Goal: Transaction & Acquisition: Subscribe to service/newsletter

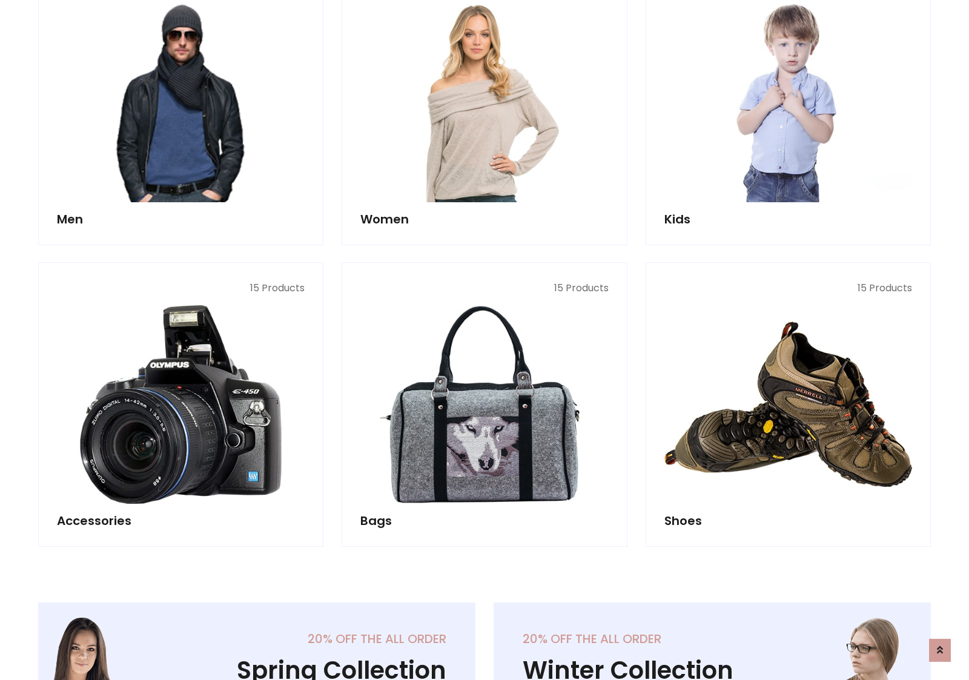
scroll to position [879, 0]
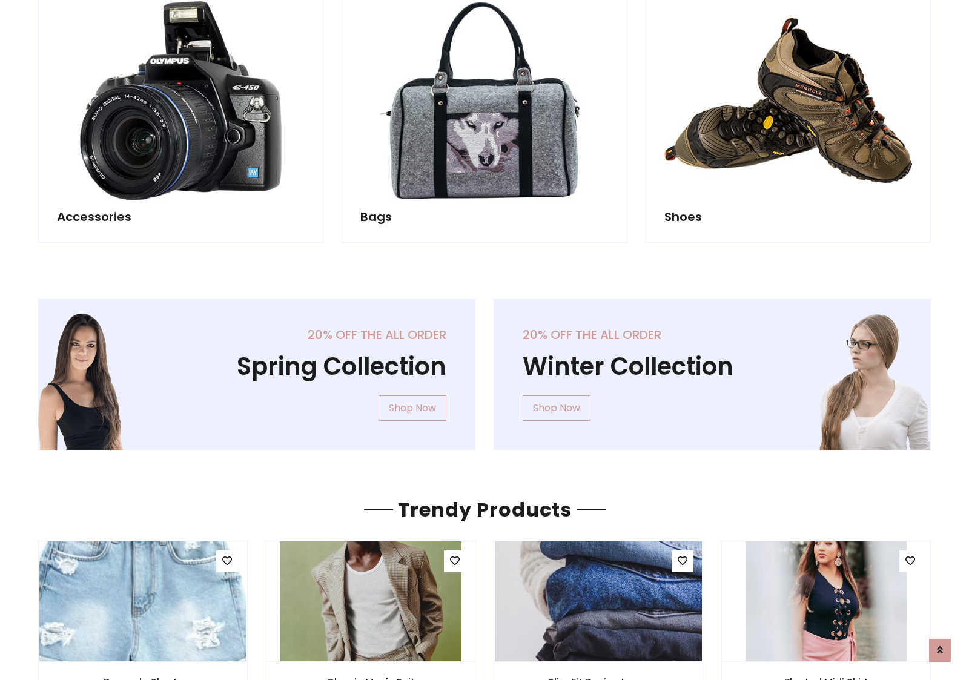
click at [484, 369] on div "20% off the all order Winter Collection Shop Now" at bounding box center [711, 384] width 455 height 171
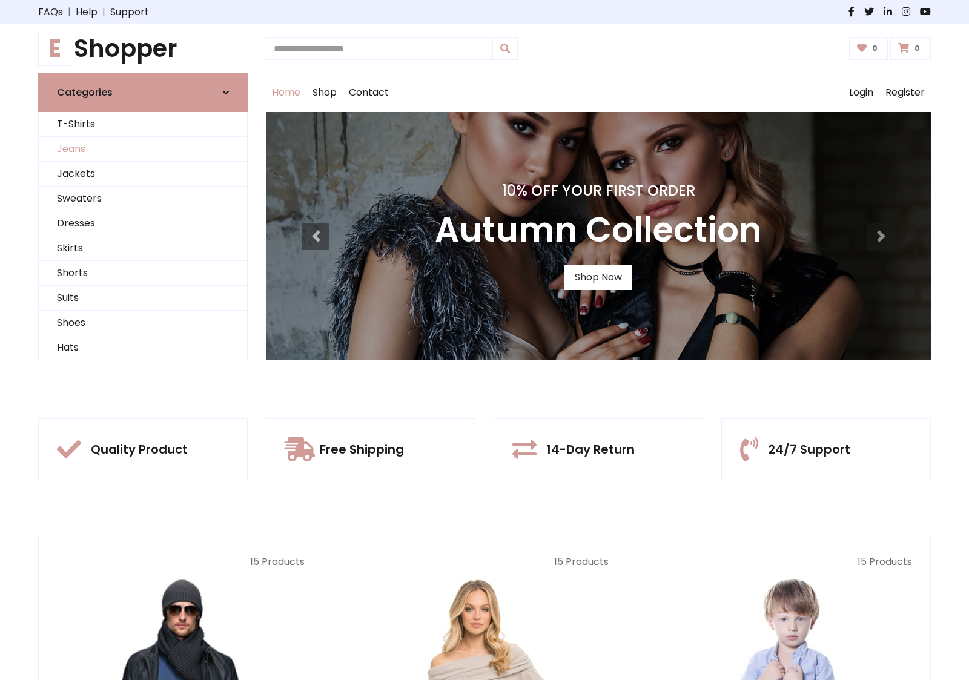
click at [143, 149] on link "Jeans" at bounding box center [143, 149] width 208 height 25
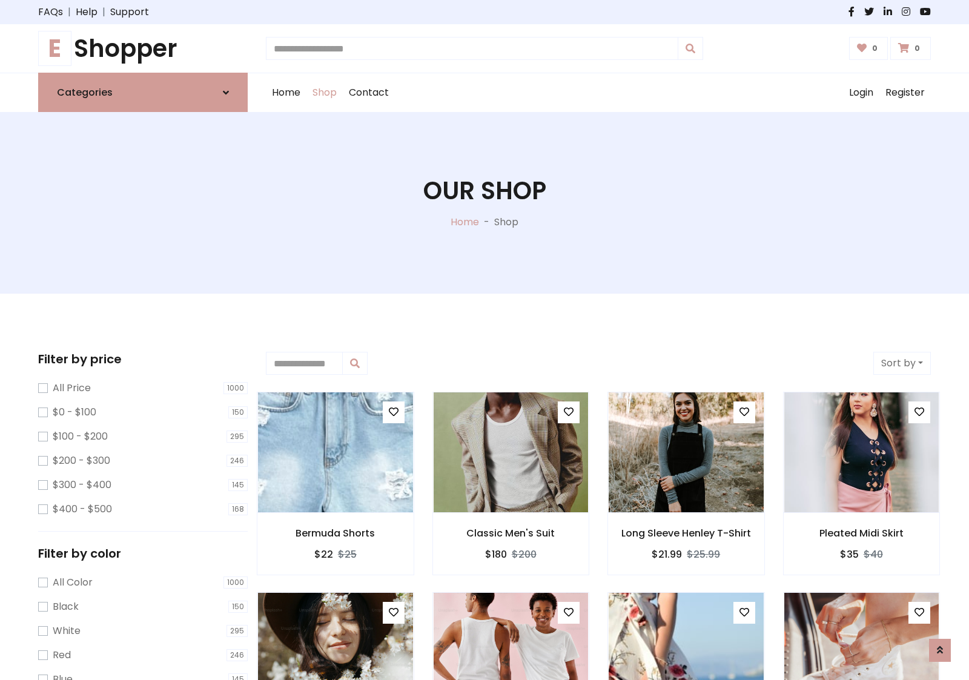
scroll to position [382, 0]
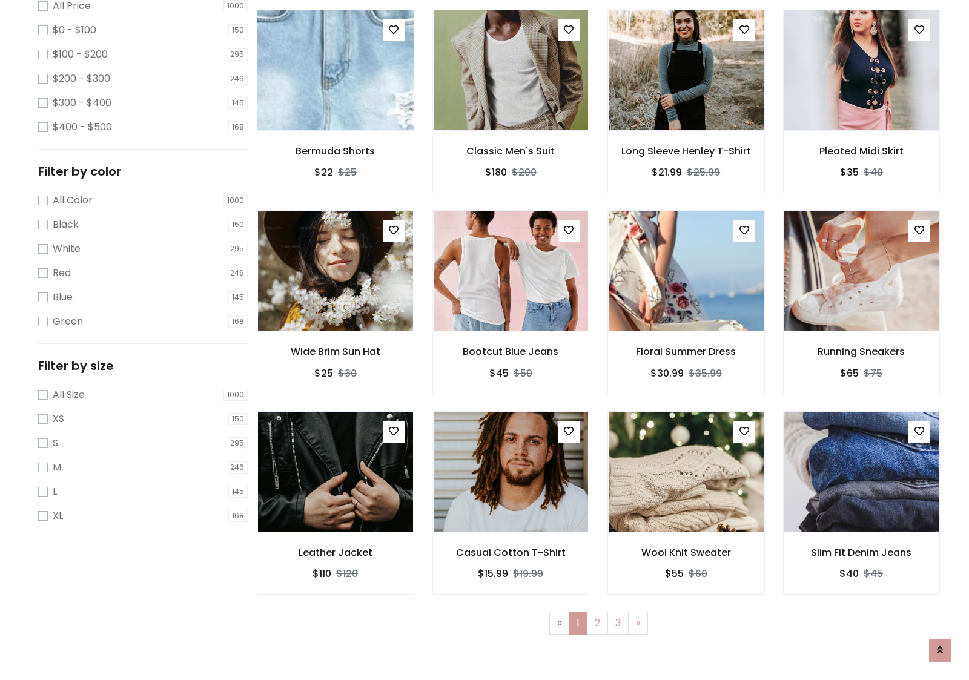
click at [335, 122] on img at bounding box center [335, 70] width 186 height 291
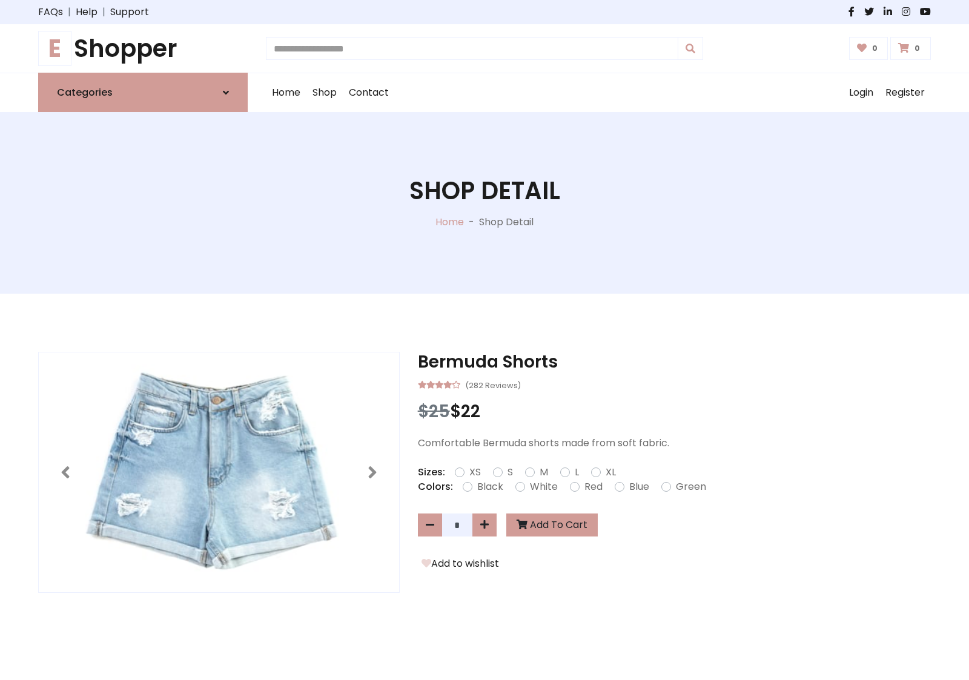
scroll to position [130, 0]
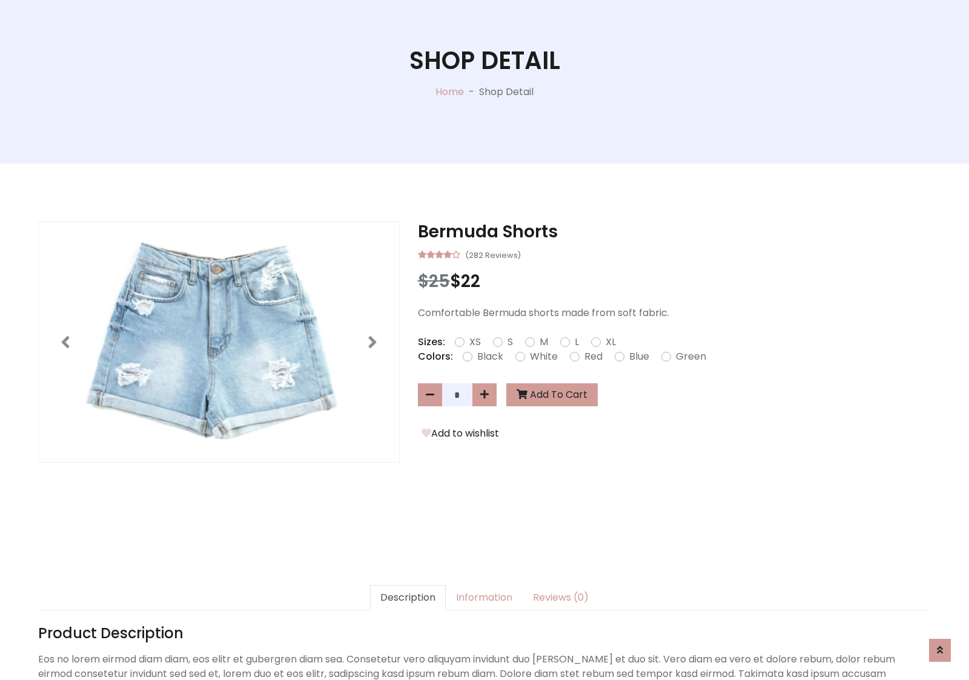
click at [592, 356] on label "Red" at bounding box center [593, 356] width 18 height 15
click at [484, 340] on form "XS S M L XL" at bounding box center [540, 342] width 171 height 15
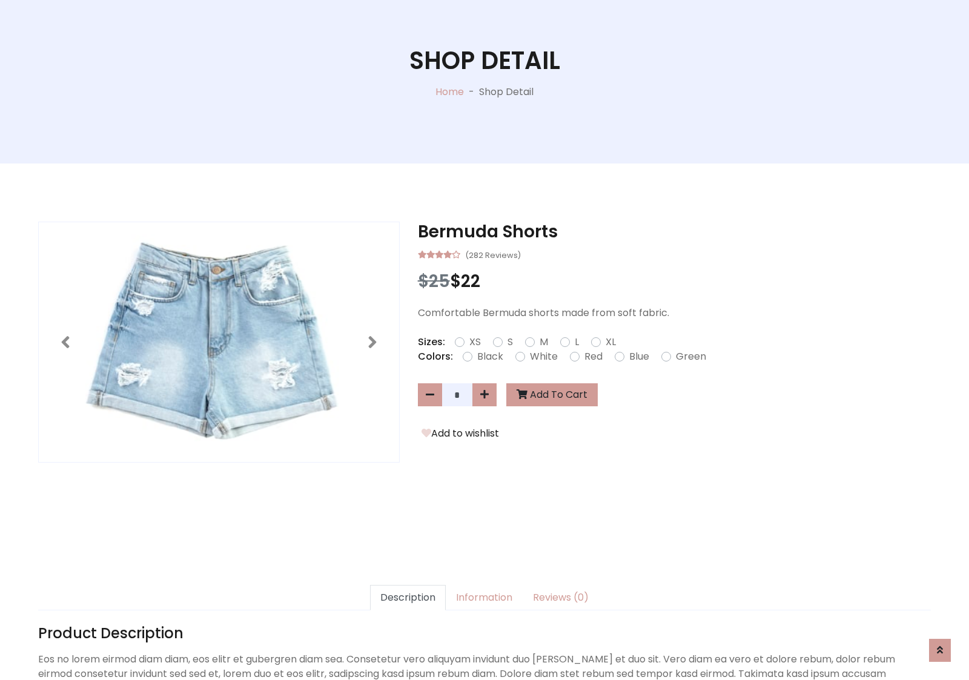
click at [484, 340] on form "XS S M L XL" at bounding box center [540, 342] width 171 height 15
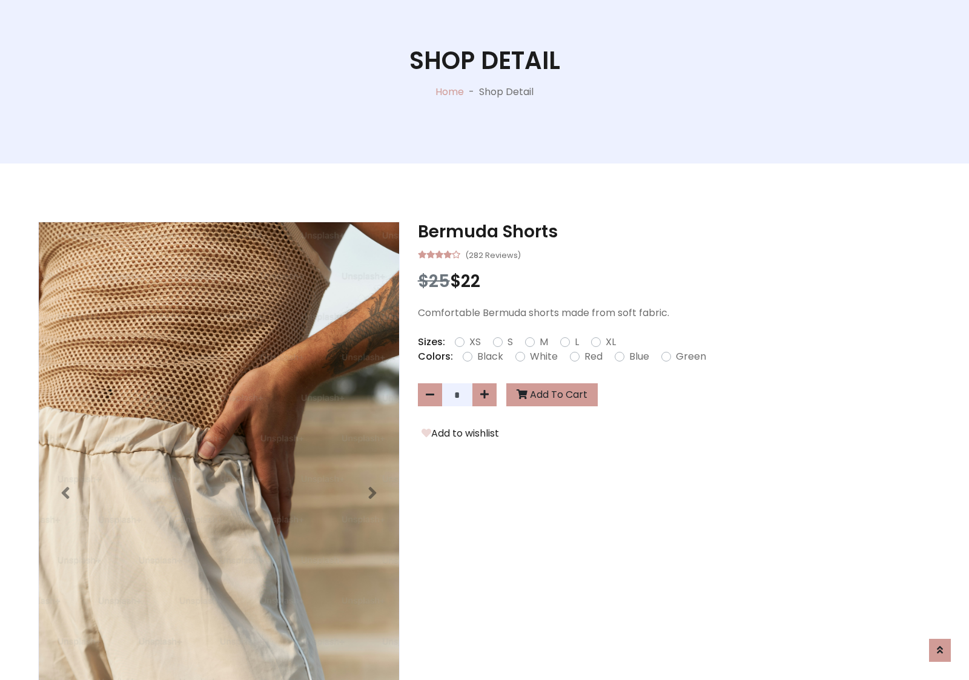
scroll to position [1040, 0]
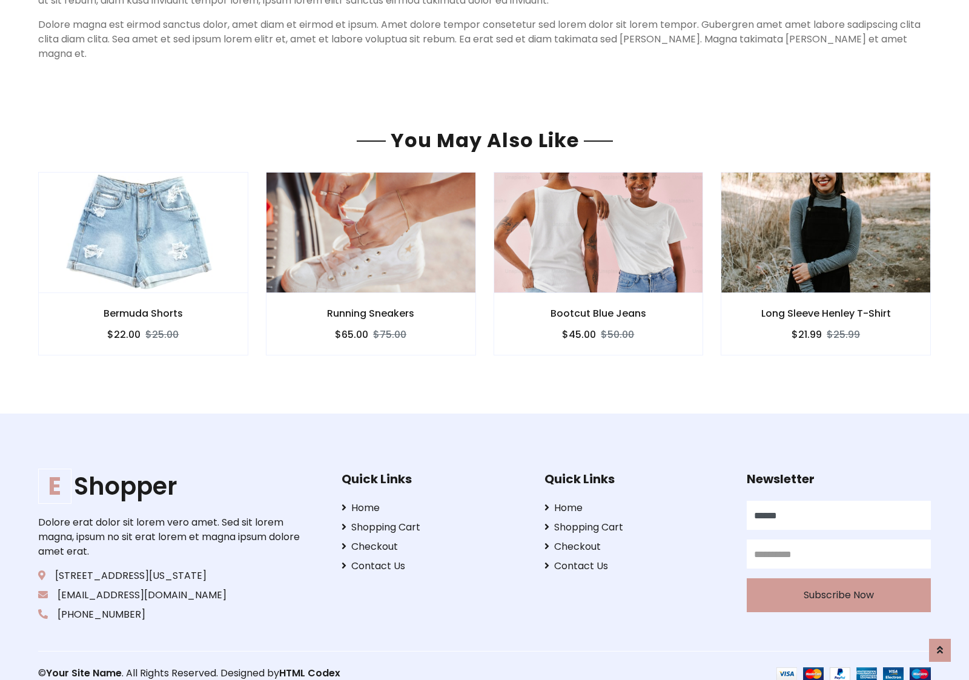
type input "******"
type input "**********"
click at [838, 580] on button "Subscribe Now" at bounding box center [839, 596] width 184 height 34
